Goal: Task Accomplishment & Management: Complete application form

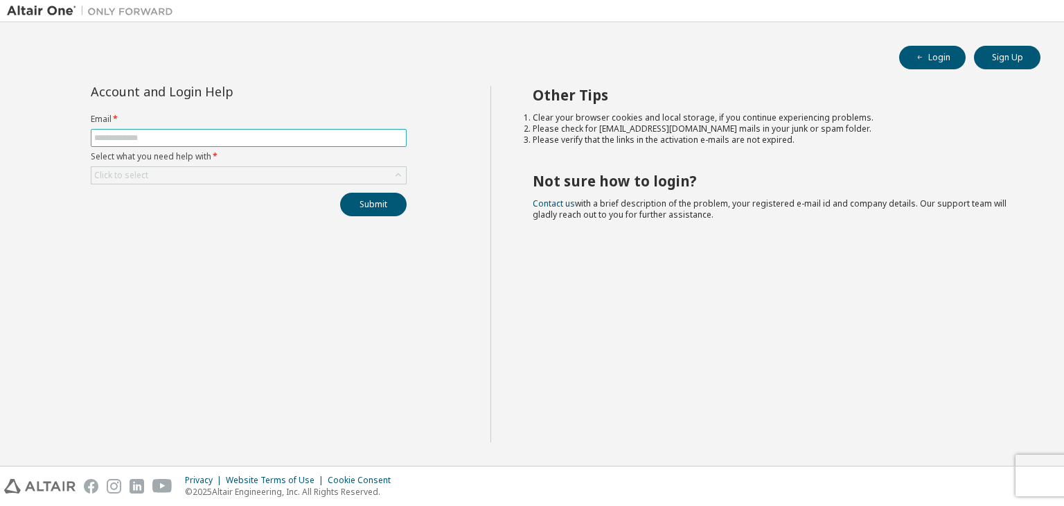
click at [324, 130] on span at bounding box center [249, 138] width 316 height 18
click at [320, 136] on input "text" at bounding box center [248, 137] width 309 height 11
click at [269, 141] on input "text" at bounding box center [248, 137] width 309 height 11
click at [241, 139] on input "text" at bounding box center [248, 137] width 309 height 11
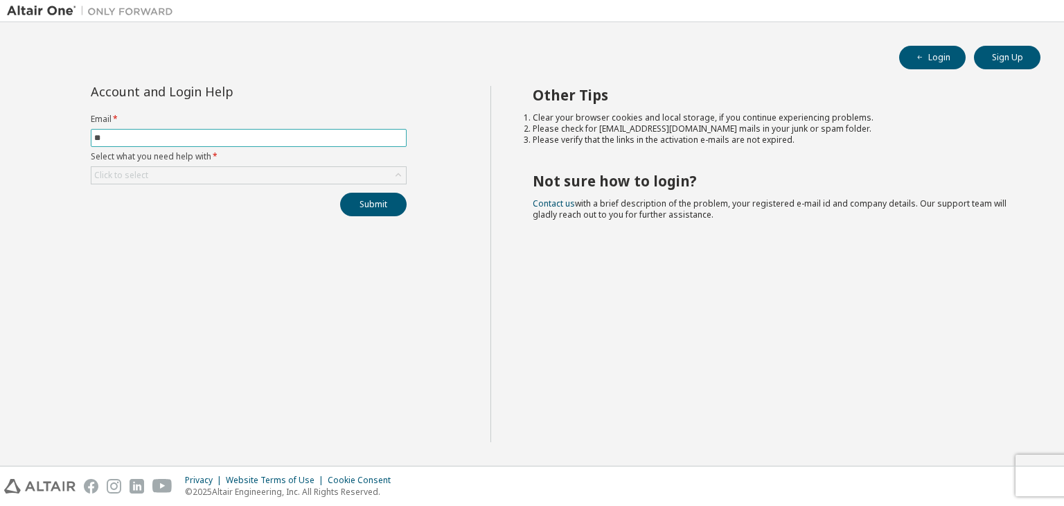
type input "*"
type input "**********"
click at [403, 175] on icon at bounding box center [398, 175] width 14 height 14
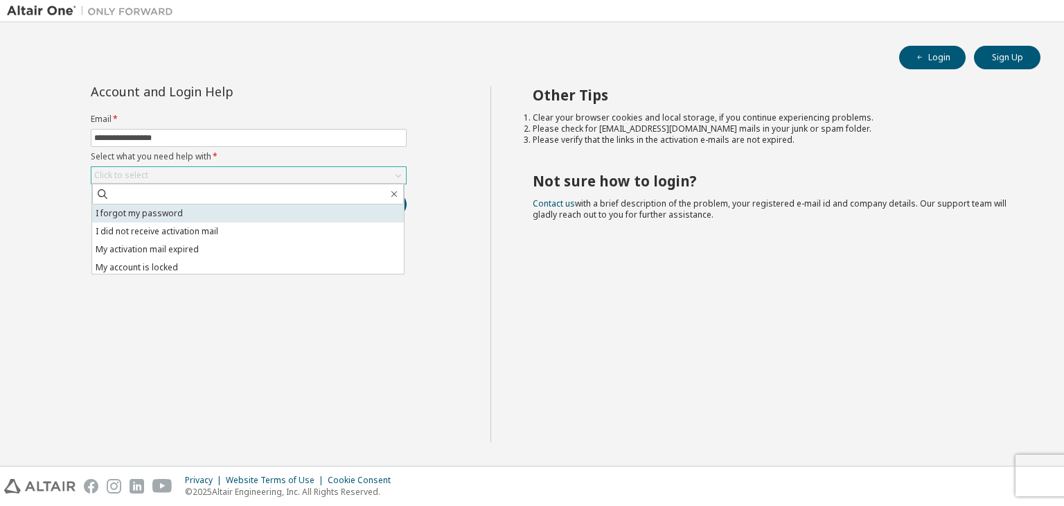
click at [285, 219] on li "I forgot my password" at bounding box center [248, 213] width 312 height 18
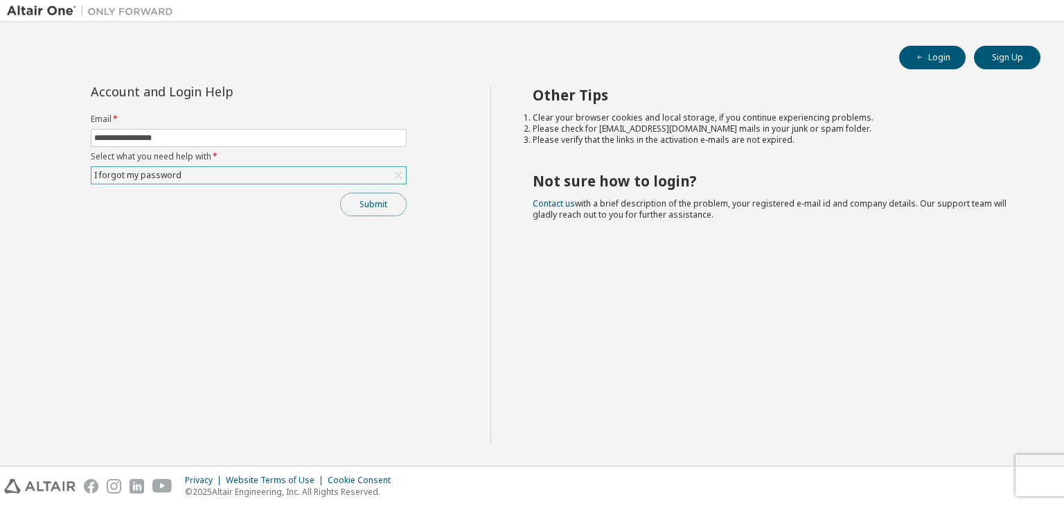
click at [345, 211] on button "Submit" at bounding box center [373, 205] width 66 height 24
click at [374, 200] on button "Submit" at bounding box center [373, 205] width 66 height 24
click at [396, 178] on icon at bounding box center [398, 175] width 14 height 14
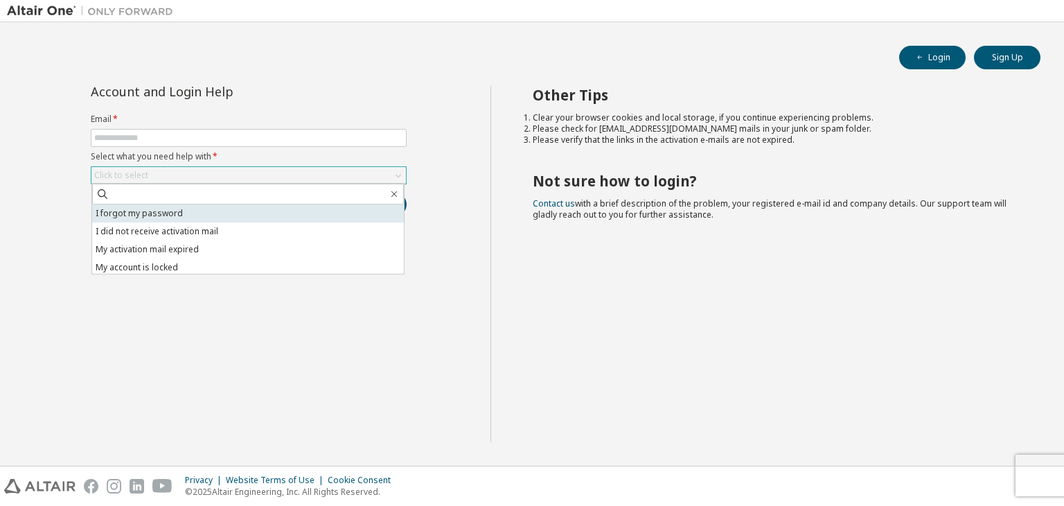
click at [368, 208] on li "I forgot my password" at bounding box center [248, 213] width 312 height 18
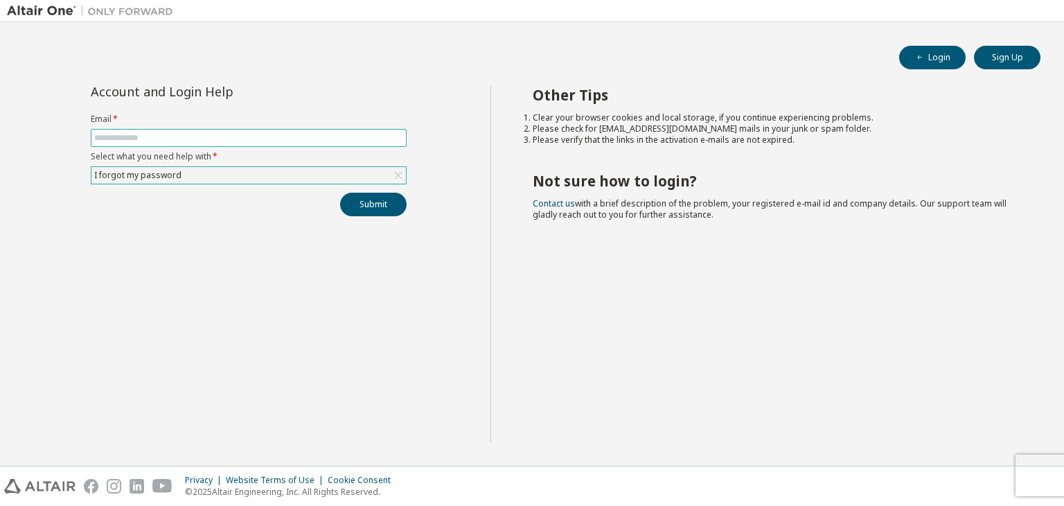
click at [310, 141] on input "text" at bounding box center [248, 137] width 309 height 11
type input "**********"
click at [340, 193] on button "Submit" at bounding box center [373, 205] width 66 height 24
click at [601, 275] on div "Other Tips Clear your browser cookies and local storage, if you continue experi…" at bounding box center [773, 264] width 567 height 356
click at [330, 134] on input "text" at bounding box center [248, 137] width 309 height 11
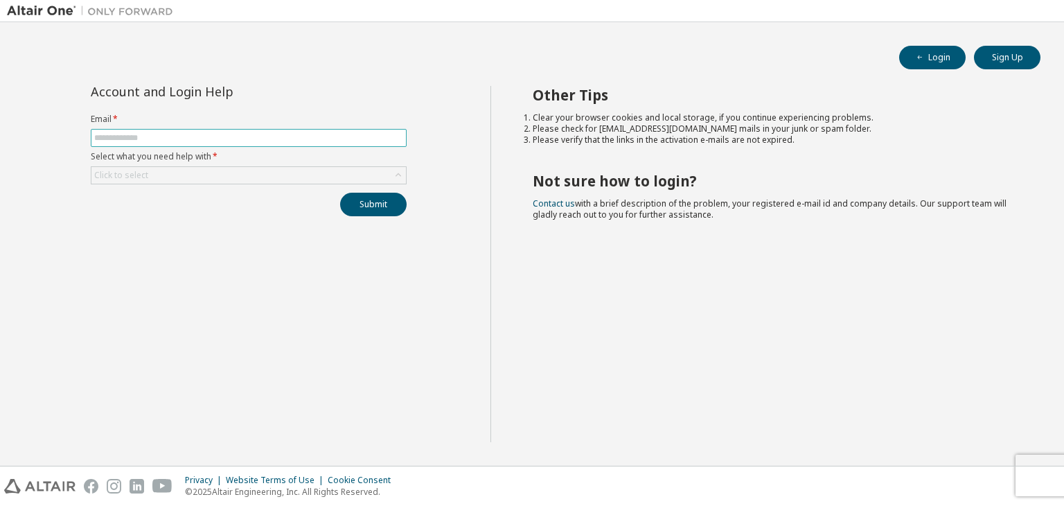
click at [225, 139] on input "text" at bounding box center [248, 137] width 309 height 11
type input "**********"
click at [221, 177] on div "Click to select" at bounding box center [248, 175] width 314 height 17
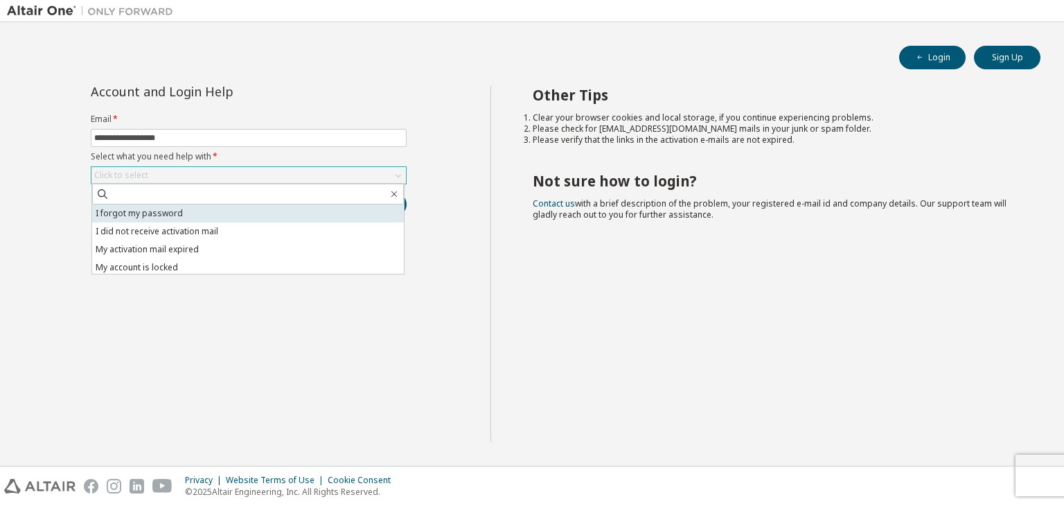
click at [226, 208] on li "I forgot my password" at bounding box center [248, 213] width 312 height 18
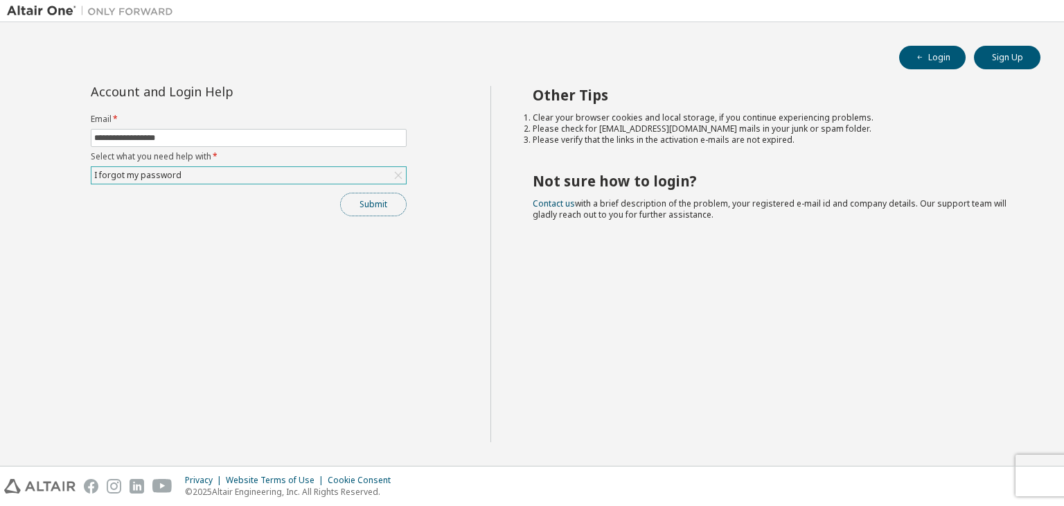
click at [364, 206] on button "Submit" at bounding box center [373, 205] width 66 height 24
click at [362, 197] on button "Submit" at bounding box center [373, 205] width 66 height 24
click at [355, 203] on button "Submit" at bounding box center [373, 205] width 66 height 24
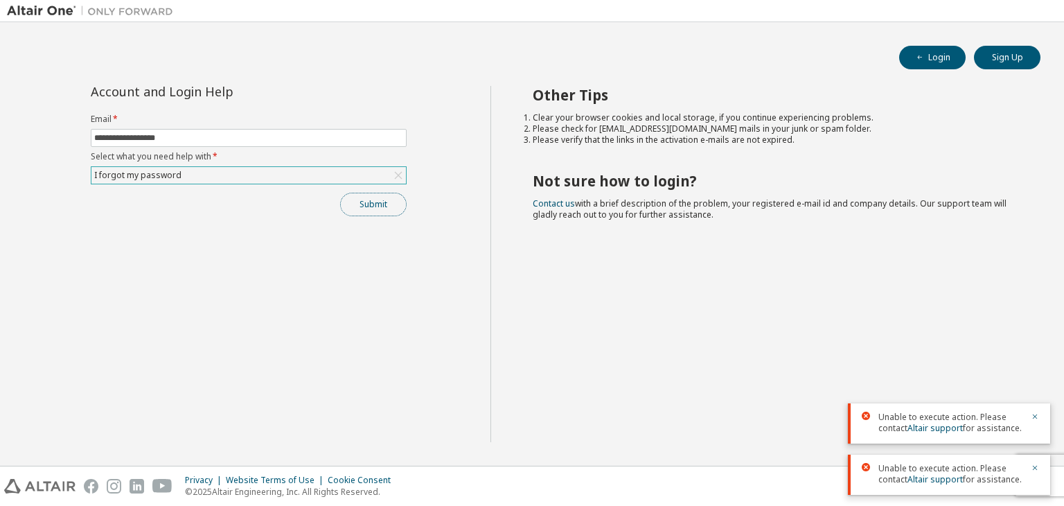
click at [360, 208] on button "Submit" at bounding box center [373, 205] width 66 height 24
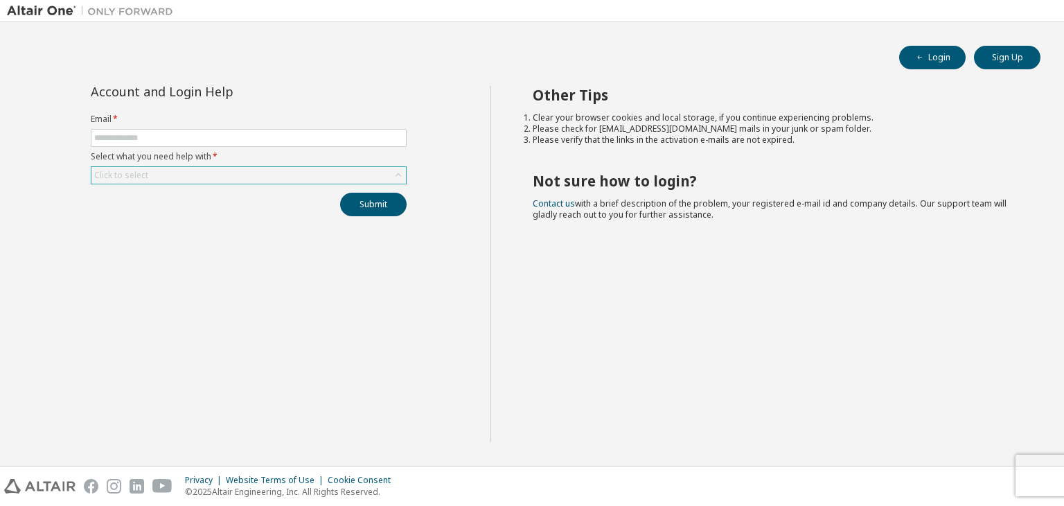
click at [186, 169] on div "Click to select" at bounding box center [248, 175] width 314 height 17
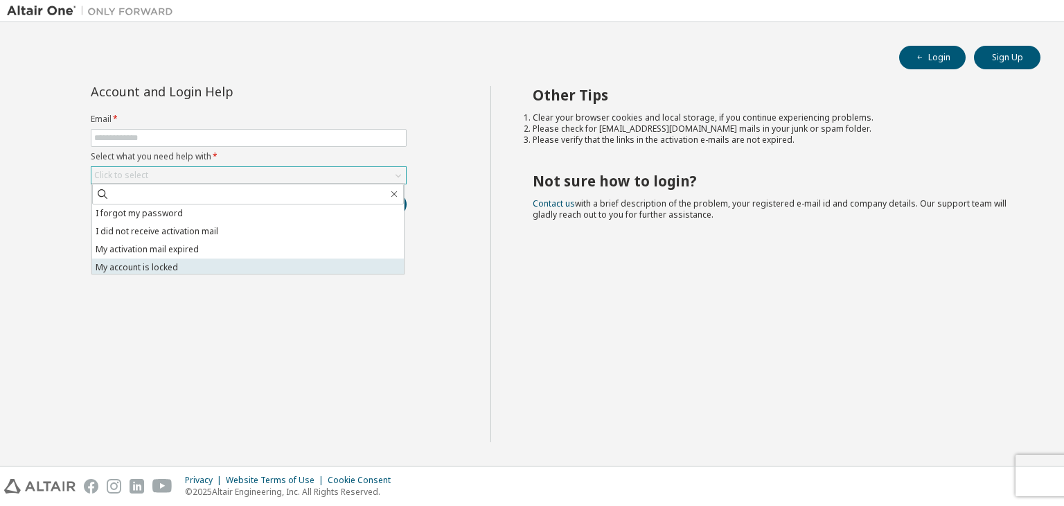
scroll to position [39, 0]
click at [222, 266] on li "I don't know but can't login" at bounding box center [248, 265] width 312 height 18
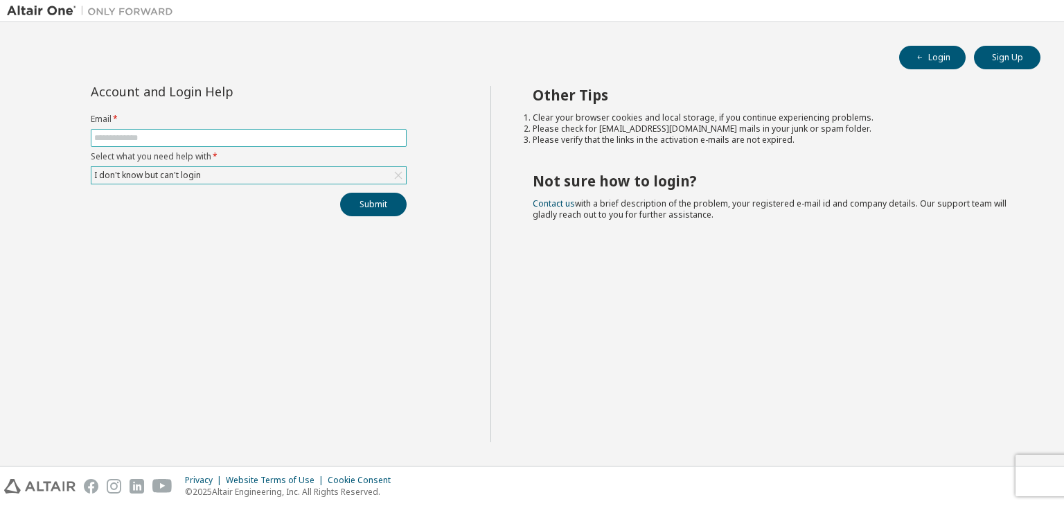
click at [206, 140] on input "text" at bounding box center [248, 137] width 309 height 11
type input "**********"
click at [393, 202] on button "Submit" at bounding box center [373, 205] width 66 height 24
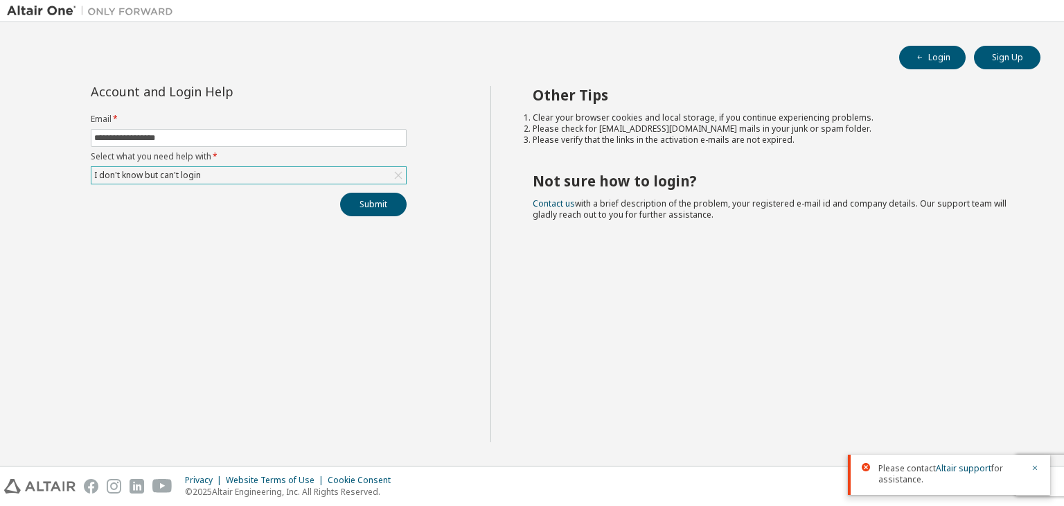
click at [208, 169] on div "I don't know but can't login" at bounding box center [248, 175] width 314 height 17
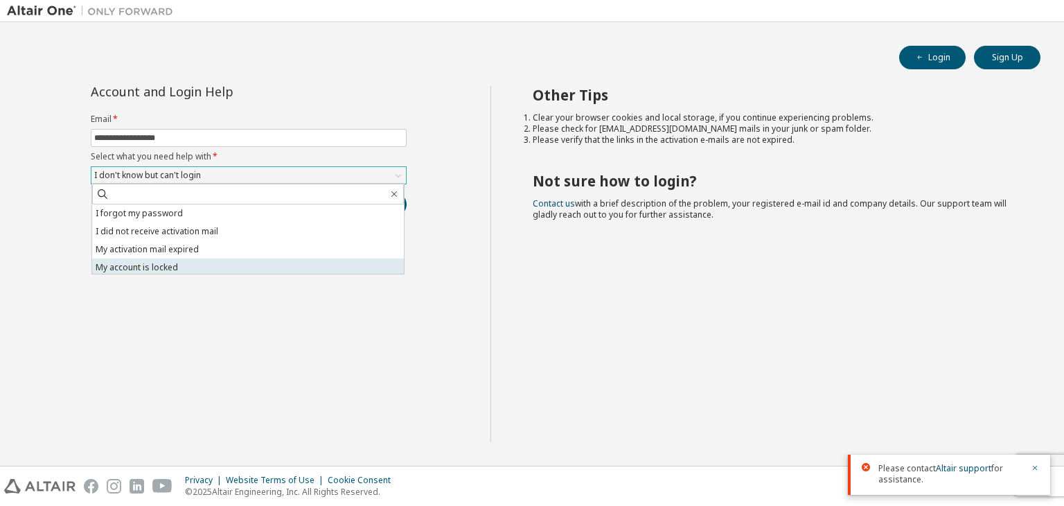
scroll to position [3, 0]
click at [177, 346] on div "**********" at bounding box center [248, 264] width 483 height 356
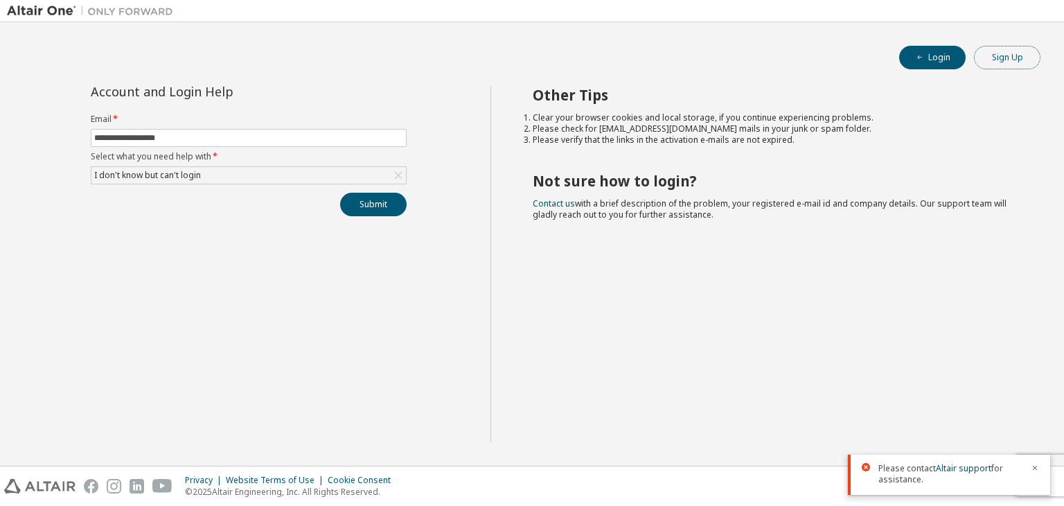
click at [1006, 55] on button "Sign Up" at bounding box center [1007, 58] width 66 height 24
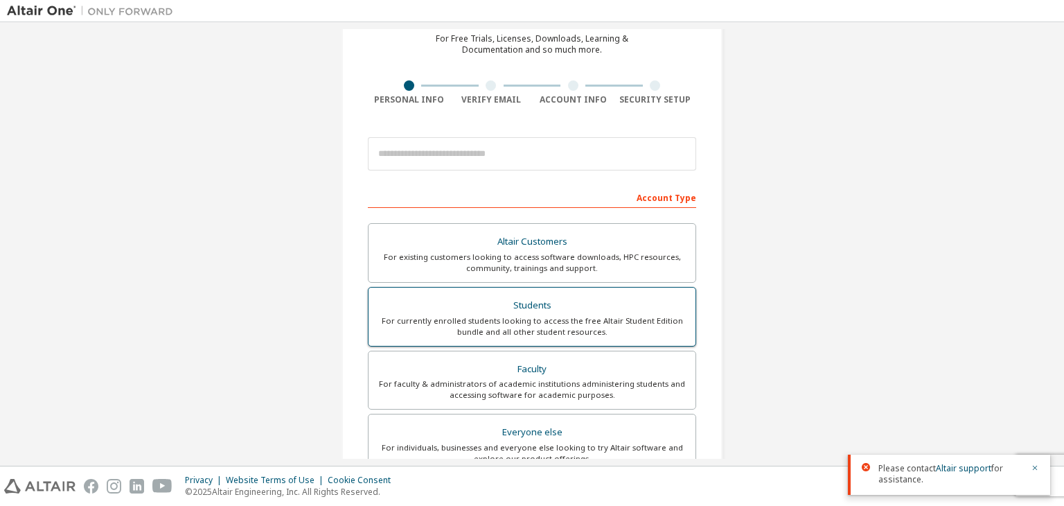
scroll to position [63, 0]
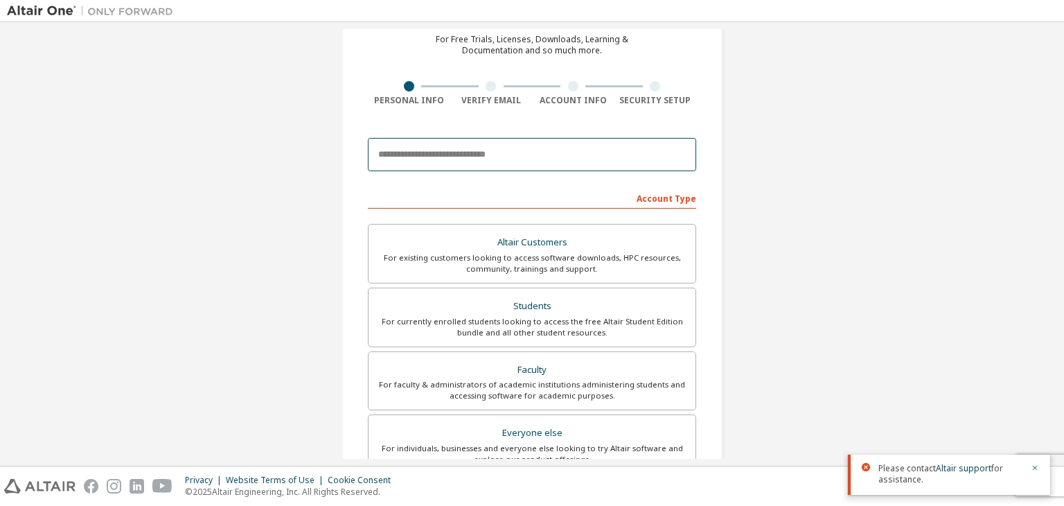
click at [513, 142] on input "email" at bounding box center [532, 154] width 328 height 33
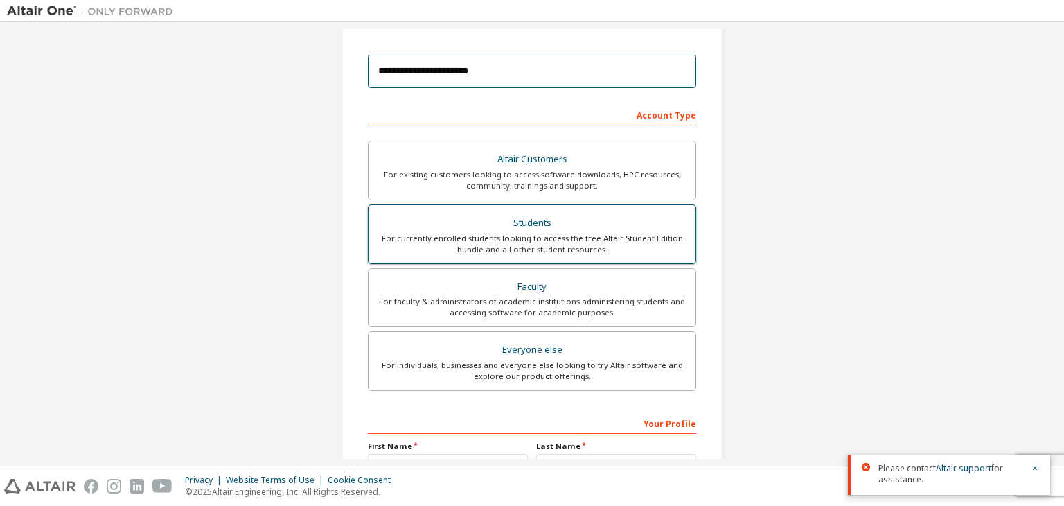
scroll to position [147, 0]
type input "**********"
click at [558, 252] on div "For currently enrolled students looking to access the free Altair Student Editi…" at bounding box center [532, 243] width 310 height 22
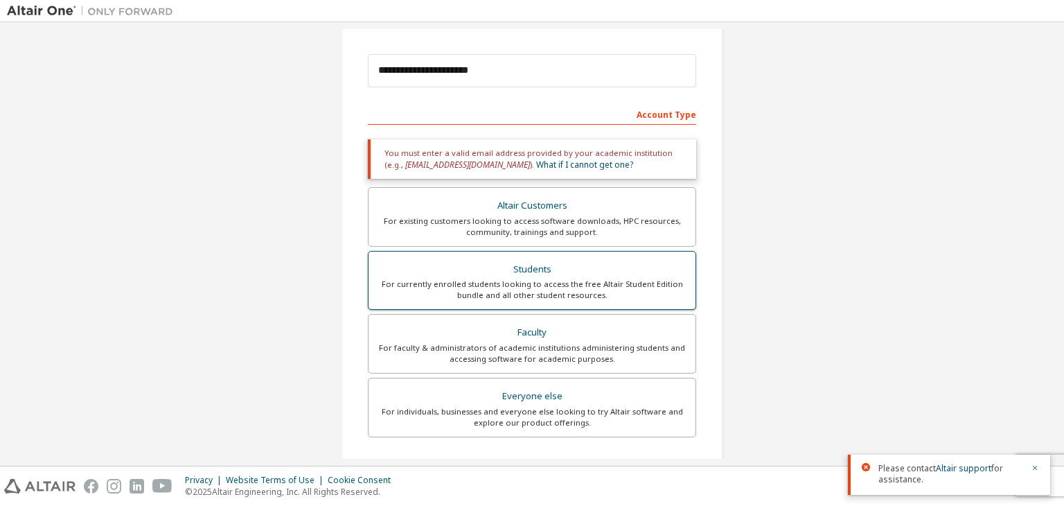
scroll to position [349, 0]
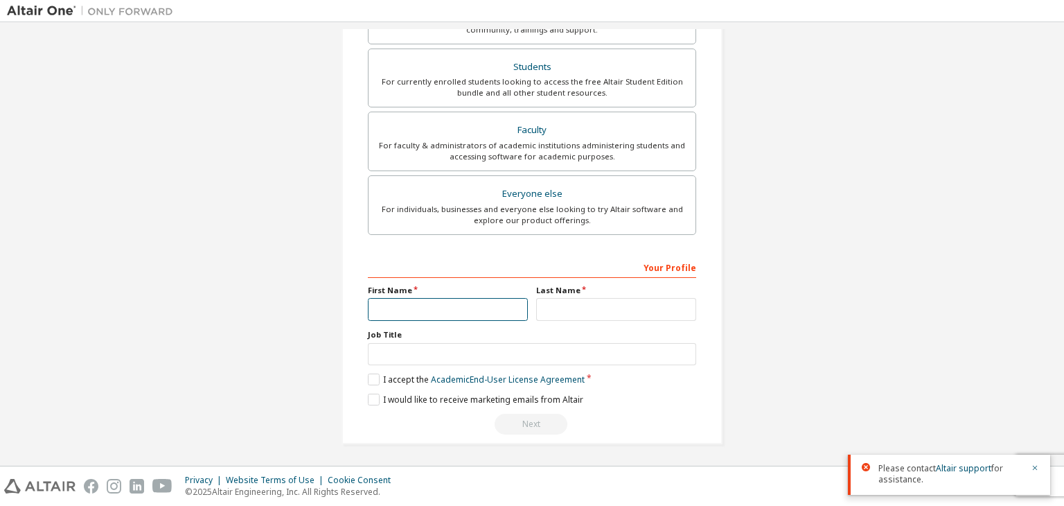
click at [499, 303] on input "text" at bounding box center [448, 309] width 160 height 23
type input "*****"
click at [472, 305] on input "*****" at bounding box center [448, 309] width 160 height 23
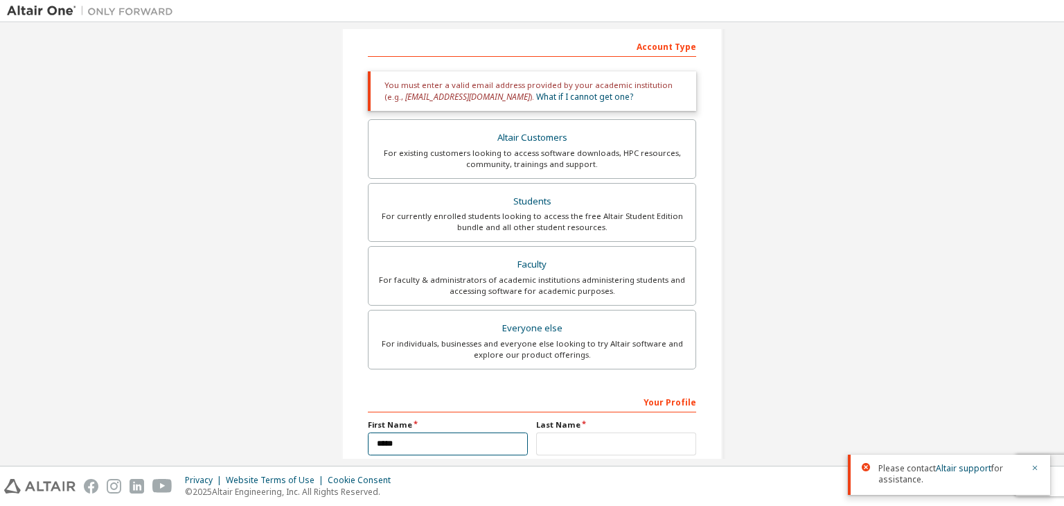
scroll to position [0, 0]
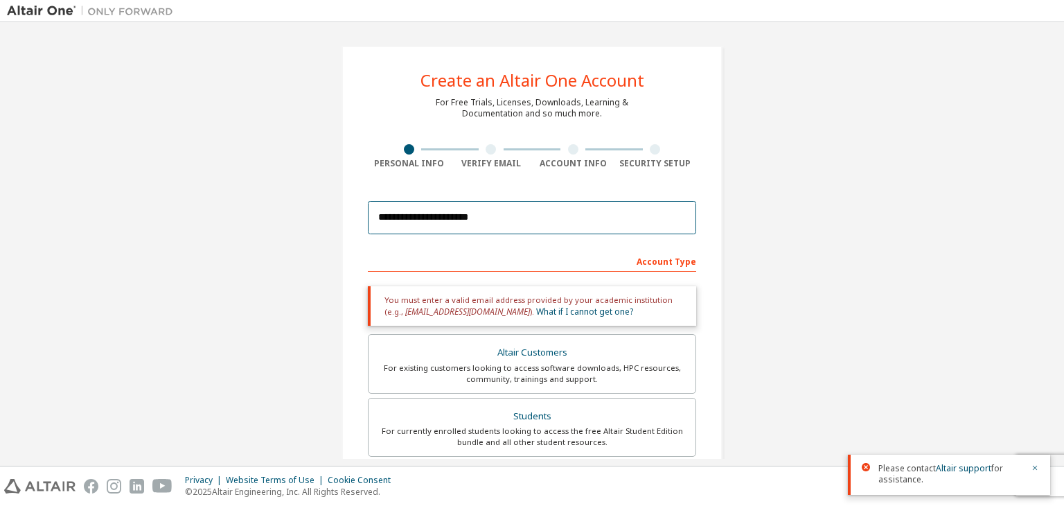
click at [505, 214] on input "**********" at bounding box center [532, 217] width 328 height 33
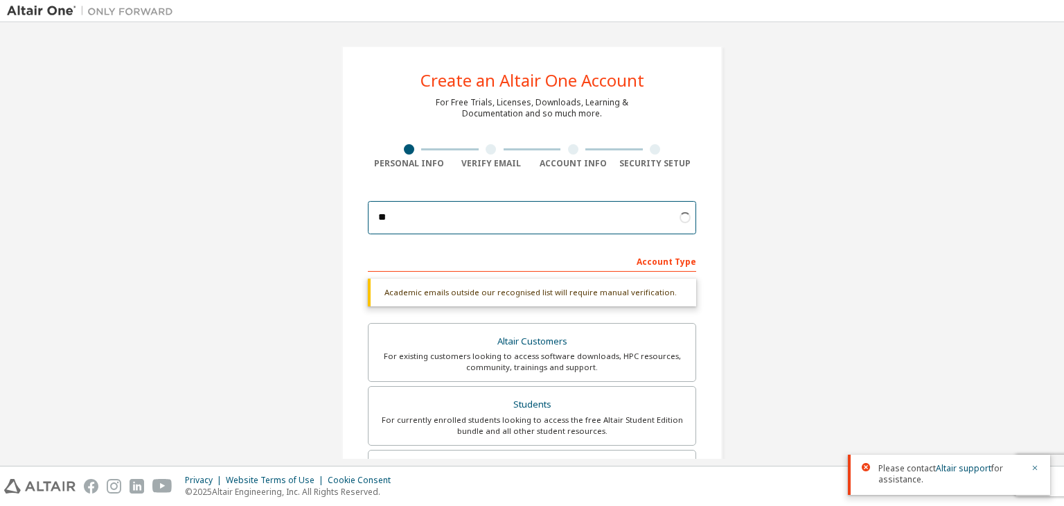
type input "*"
